Goal: Check status: Check status

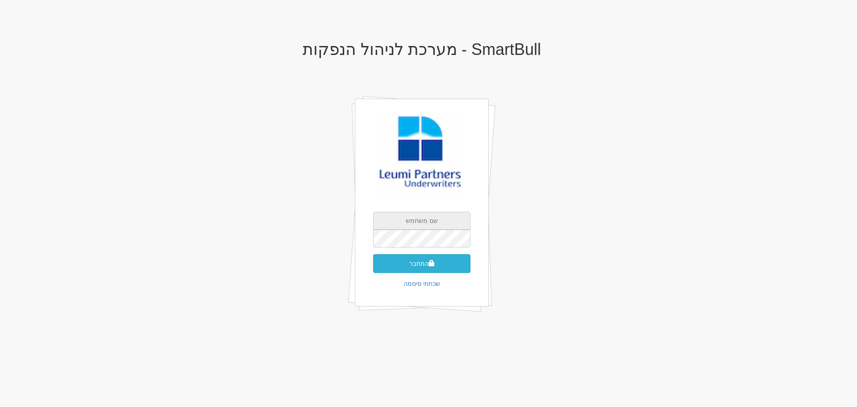
type input "[EMAIL_ADDRESS][DOMAIN_NAME]"
click at [423, 266] on button "התחבר" at bounding box center [421, 263] width 97 height 19
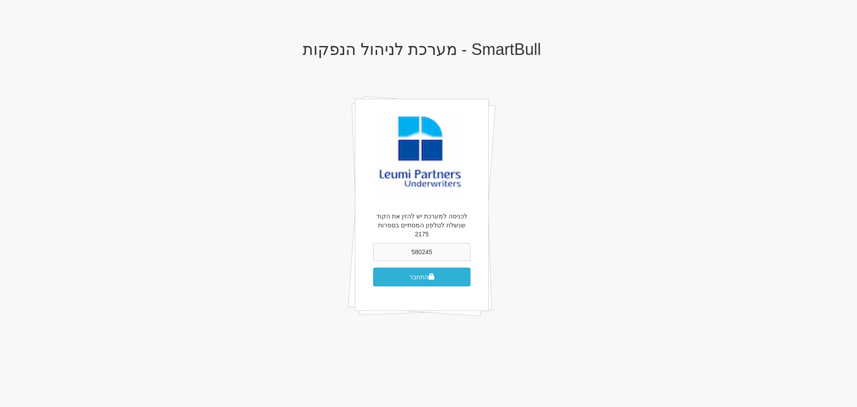
type input "580245"
click at [401, 269] on button "התחבר" at bounding box center [421, 276] width 97 height 19
type input "850245"
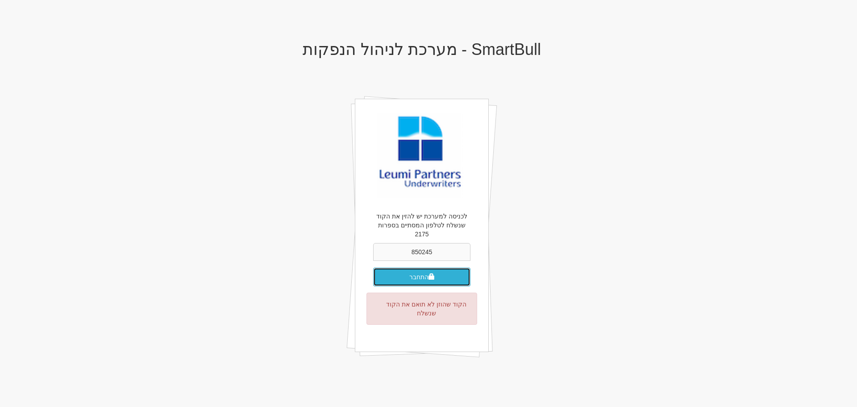
click at [399, 267] on button "התחבר" at bounding box center [421, 276] width 97 height 19
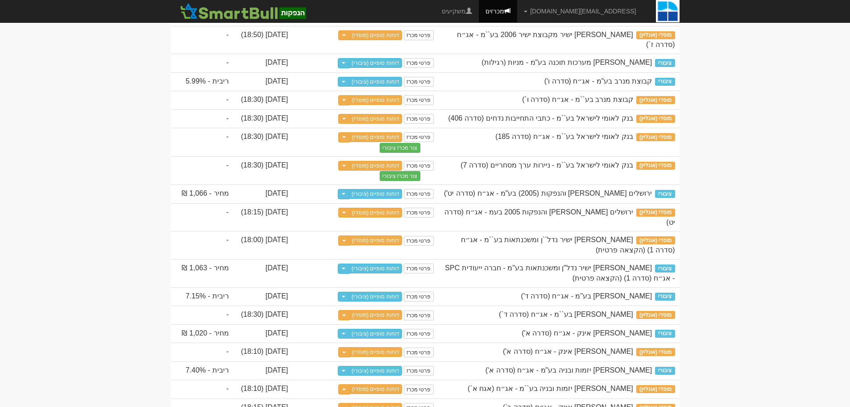
scroll to position [446, 0]
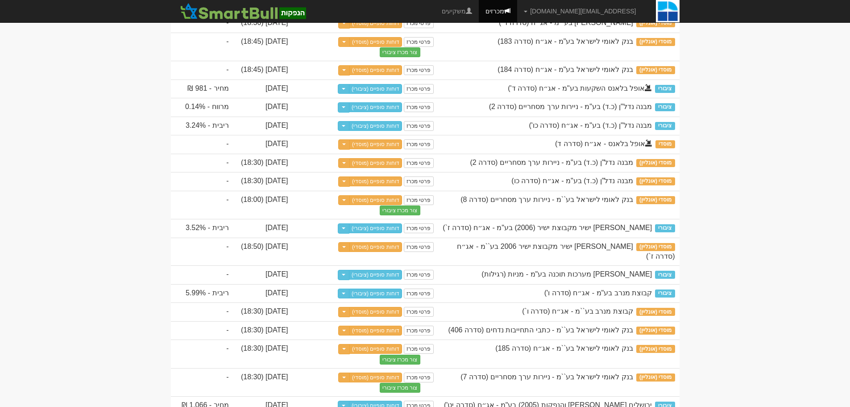
scroll to position [223, 0]
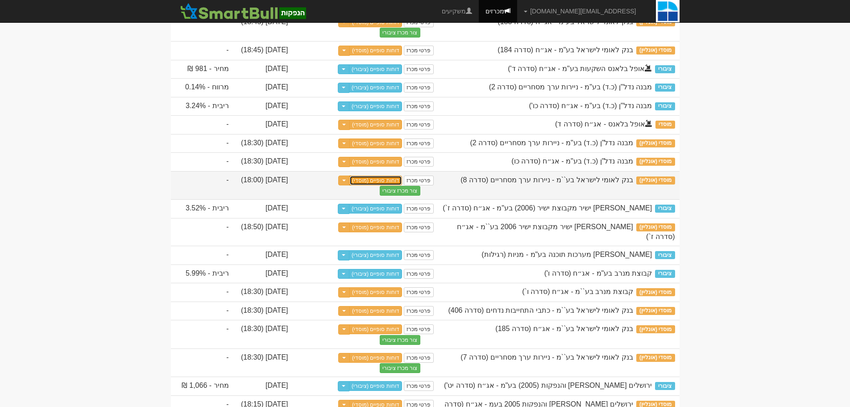
click at [374, 185] on link "דוחות סופיים (מוסדי)" at bounding box center [375, 180] width 53 height 10
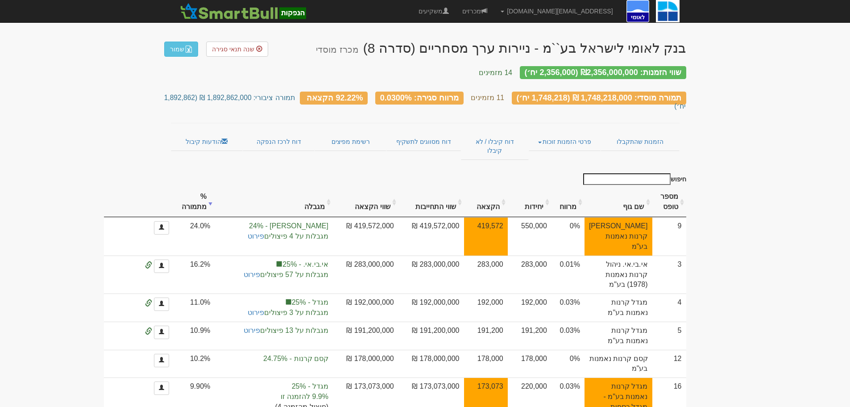
click at [83, 131] on body "[EMAIL_ADDRESS][DOMAIN_NAME] הגדרות חשבונות הנפקה תבניות הודעות קיבול" at bounding box center [425, 375] width 850 height 751
click at [723, 125] on body "[EMAIL_ADDRESS][DOMAIN_NAME] הגדרות חשבונות הנפקה תבניות הודעות קיבול" at bounding box center [425, 375] width 850 height 751
click at [794, 255] on body "[EMAIL_ADDRESS][DOMAIN_NAME] הגדרות חשבונות הנפקה תבניות הודעות קיבול" at bounding box center [425, 375] width 850 height 751
click at [138, 185] on body "[EMAIL_ADDRESS][DOMAIN_NAME] הגדרות חשבונות הנפקה תבניות הודעות קיבול" at bounding box center [425, 375] width 850 height 751
click at [245, 50] on span "שנה תנאי סגירה" at bounding box center [233, 49] width 42 height 7
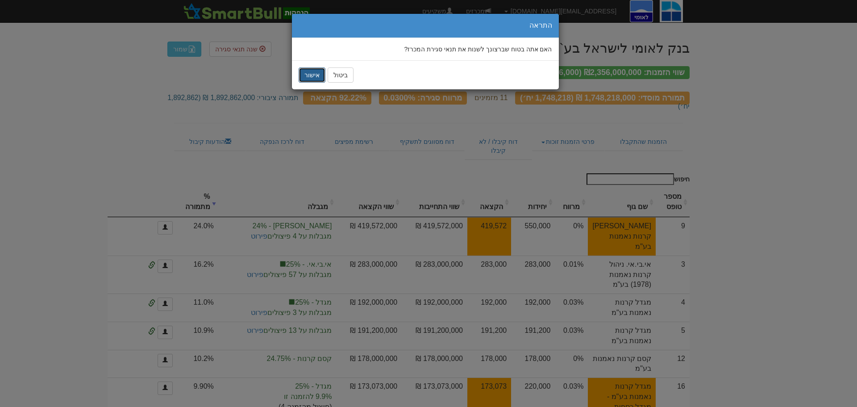
click at [312, 74] on button "אישור" at bounding box center [312, 74] width 27 height 15
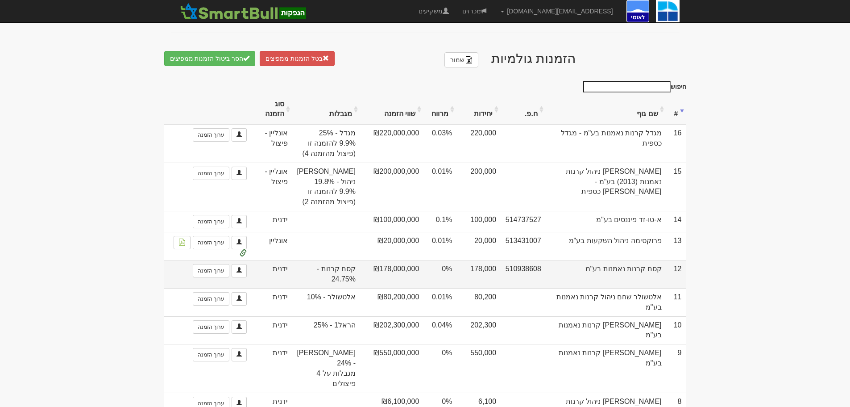
scroll to position [533, 0]
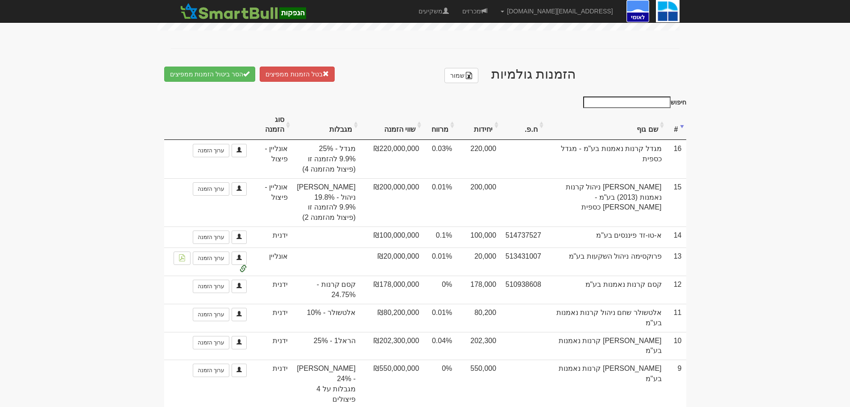
click at [649, 121] on th "שם גוף" at bounding box center [606, 125] width 121 height 30
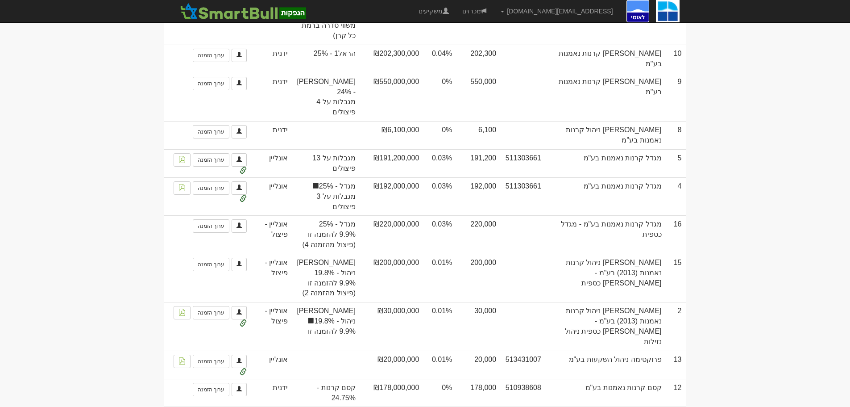
scroll to position [935, 0]
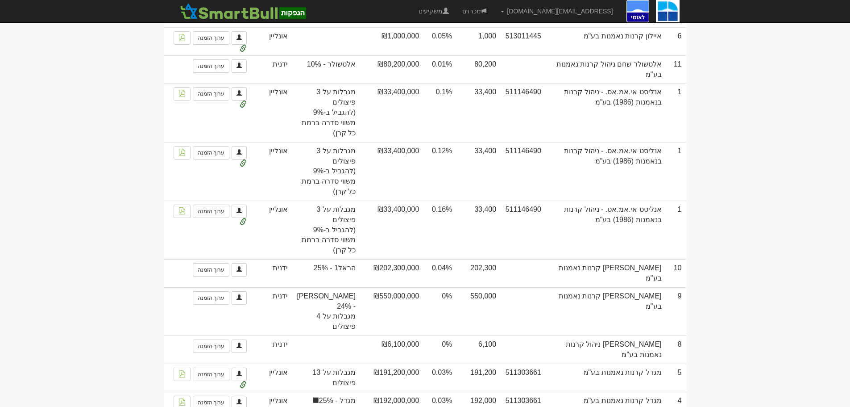
scroll to position [801, 0]
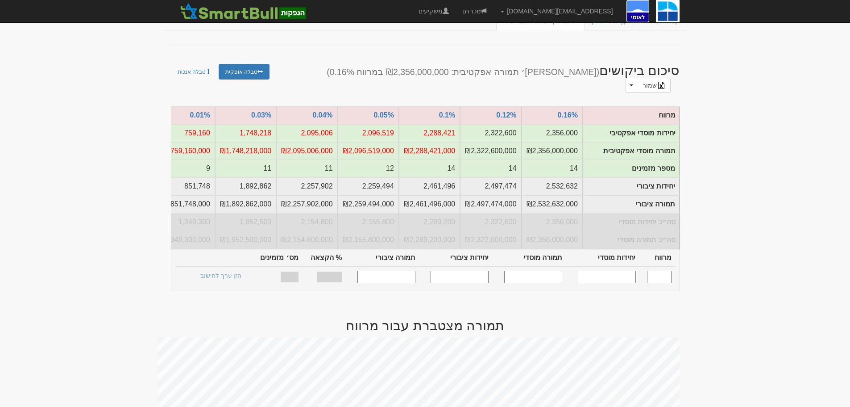
scroll to position [0, 0]
